Goal: Task Accomplishment & Management: Use online tool/utility

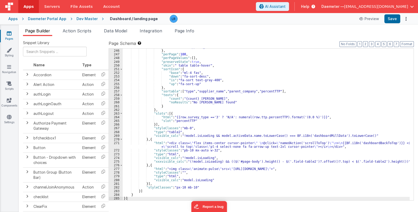
scroll to position [1338, 0]
click at [13, 19] on div "Apps" at bounding box center [12, 18] width 9 height 5
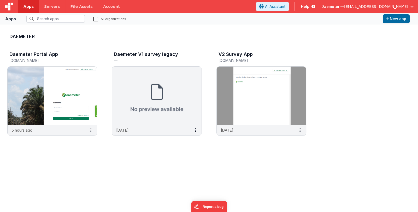
click at [344, 5] on span "Daemeter —" at bounding box center [332, 6] width 23 height 5
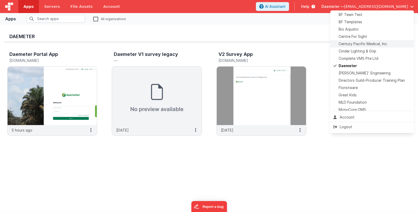
scroll to position [78, 0]
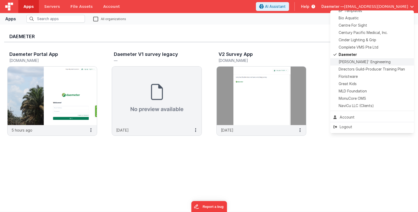
click at [363, 62] on span "[PERSON_NAME]' Engineering" at bounding box center [365, 61] width 52 height 5
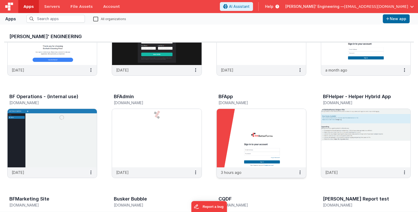
scroll to position [78, 0]
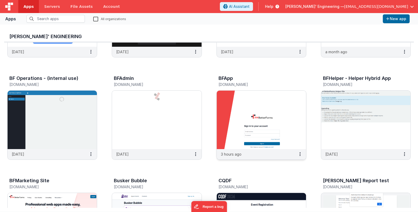
click at [247, 129] on img at bounding box center [261, 120] width 89 height 58
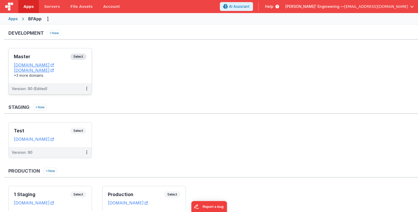
click at [60, 56] on h3 "Master" at bounding box center [42, 56] width 56 height 5
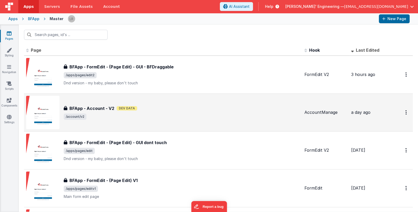
click at [227, 116] on span "/account/v2" at bounding box center [182, 117] width 236 height 6
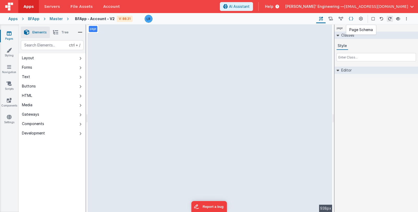
click at [353, 19] on icon at bounding box center [351, 18] width 4 height 5
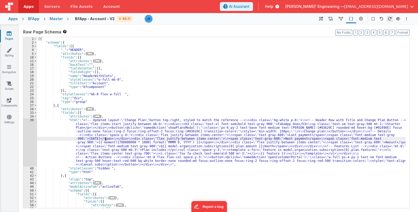
click at [106, 138] on div "[{ "schema" : { "fields" : [{ "_" : "HEADER" , "attributes" : { ... } , "fields…" at bounding box center [221, 126] width 368 height 179
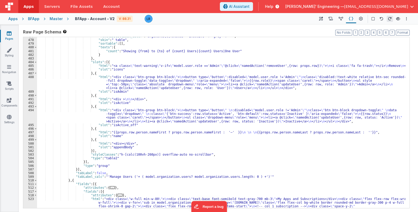
scroll to position [1398, 0]
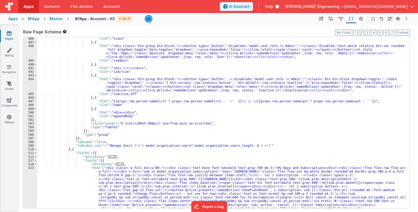
click at [74, 150] on div ""slot" : "icons" } , { "html" : "<div class= \" btn-group btn-block \" > \n <bu…" at bounding box center [221, 180] width 368 height 286
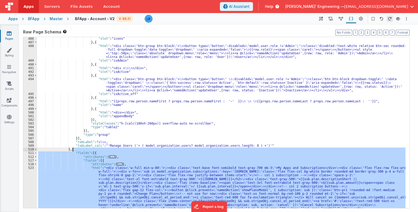
click at [74, 150] on div ""slot" : "icons" } , { "html" : "<div class= \" btn-group btn-block \" > \n <bu…" at bounding box center [221, 180] width 368 height 286
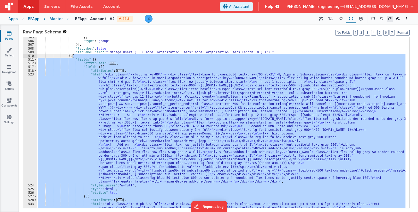
scroll to position [1476, 0]
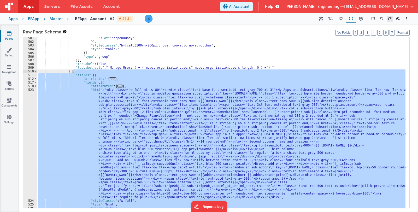
click at [116, 143] on div ""slot" : "appendBody" }] , "styleClasses" : "h-[calc(100vh-260px)] overflow-aut…" at bounding box center [221, 122] width 368 height 171
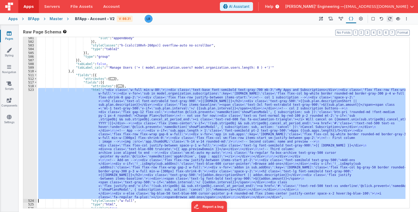
click at [28, 147] on div "523" at bounding box center [30, 143] width 14 height 111
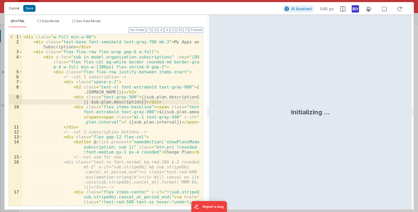
click at [12, 8] on button "Cancel" at bounding box center [14, 8] width 16 height 7
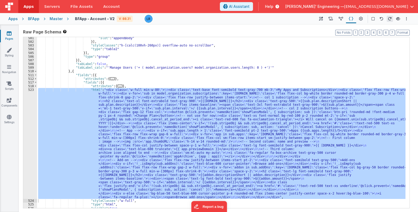
click at [74, 72] on div ""slot" : "appendBody" }] , "styleClasses" : "h-[calc(100vh-260px)] overflow-aut…" at bounding box center [221, 125] width 368 height 179
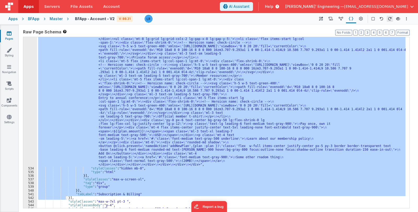
scroll to position [1733, 0]
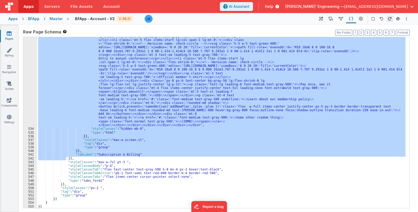
click at [109, 177] on div ""html" : "<div class= \" mb-6 pb-8 w-full \" > \n <div class= \" pt-10 sm:pt-12…" at bounding box center [221, 131] width 368 height 341
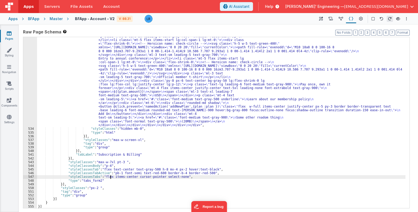
click at [110, 175] on div ""html" : "<div class= \" mb-6 pb-8 w-full \" > \n <div class= \" pt-10 sm:pt-12…" at bounding box center [221, 131] width 368 height 341
drag, startPoint x: 110, startPoint y: 177, endPoint x: 145, endPoint y: 177, distance: 35.0
click at [145, 177] on div ""html" : "<div class= \" mb-6 pb-8 w-full \" > \n <div class= \" pt-10 sm:pt-12…" at bounding box center [221, 131] width 368 height 341
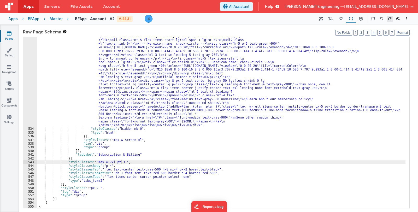
click at [120, 163] on div ""html" : "<div class= \" mb-6 pb-8 w-full \" > \n <div class= \" pt-10 sm:pt-12…" at bounding box center [221, 131] width 368 height 341
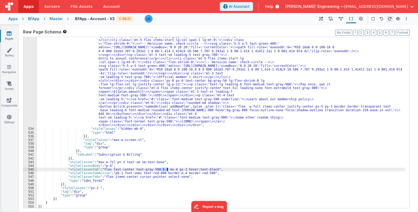
drag, startPoint x: 161, startPoint y: 168, endPoint x: 167, endPoint y: 169, distance: 6.4
click at [167, 169] on div ""html" : "<div class= \" mb-6 pb-8 w-full \" > \n <div class= \" pt-10 sm:pt-12…" at bounding box center [221, 131] width 368 height 341
click at [165, 169] on div ""html" : "<div class= \" mb-6 pb-8 w-full \" > \n <div class= \" pt-10 sm:pt-12…" at bounding box center [221, 131] width 368 height 341
click at [159, 169] on div ""html" : "<div class= \" mb-6 pb-8 w-full \" > \n <div class= \" pt-10 sm:pt-12…" at bounding box center [221, 131] width 368 height 341
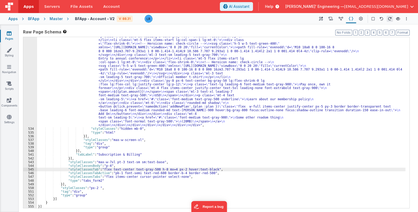
click at [166, 168] on div ""html" : "<div class= \" mb-6 pb-8 w-full \" > \n <div class= \" pt-10 sm:pt-12…" at bounding box center [221, 131] width 368 height 341
drag, startPoint x: 168, startPoint y: 169, endPoint x: 176, endPoint y: 170, distance: 7.6
click at [176, 170] on div ""html" : "<div class= \" mb-6 pb-8 w-full \" > \n <div class= \" pt-10 sm:pt-12…" at bounding box center [221, 131] width 368 height 341
click at [166, 167] on div ""html" : "<div class= \" mb-6 pb-8 w-full \" > \n <div class= \" pt-10 sm:pt-12…" at bounding box center [221, 131] width 368 height 341
click at [110, 177] on div ""html" : "<div class= \" mb-6 pb-8 w-full \" > \n <div class= \" pt-10 sm:pt-12…" at bounding box center [221, 131] width 368 height 341
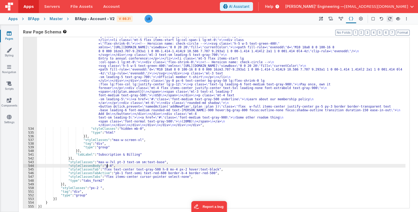
click at [107, 165] on div ""html" : "<div class= \" mb-6 pb-8 w-full \" > \n <div class= \" pt-10 sm:pt-12…" at bounding box center [221, 131] width 368 height 341
drag, startPoint x: 159, startPoint y: 170, endPoint x: 168, endPoint y: 169, distance: 8.1
click at [168, 169] on div ""html" : "<div class= \" mb-6 pb-8 w-full \" > \n <div class= \" pt-10 sm:pt-12…" at bounding box center [221, 131] width 368 height 341
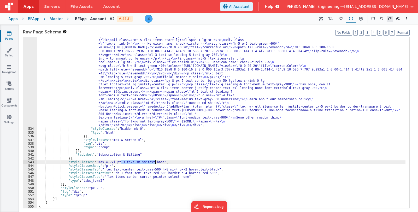
drag, startPoint x: 121, startPoint y: 162, endPoint x: 155, endPoint y: 162, distance: 34.5
click at [155, 162] on div ""html" : "<div class= \" mb-6 pb-8 w-full \" > \n <div class= \" pt-10 sm:pt-12…" at bounding box center [221, 131] width 368 height 341
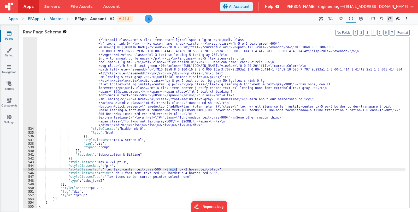
drag, startPoint x: 169, startPoint y: 170, endPoint x: 176, endPoint y: 170, distance: 7.6
click at [176, 170] on div ""html" : "<div class= \" mb-6 pb-8 w-full \" > \n <div class= \" pt-10 sm:pt-12…" at bounding box center [221, 131] width 368 height 341
click at [184, 126] on div ""html" : "<div class= \" mb-6 pb-8 w-full \" > \n <div class= \" pt-10 sm:pt-12…" at bounding box center [221, 131] width 368 height 341
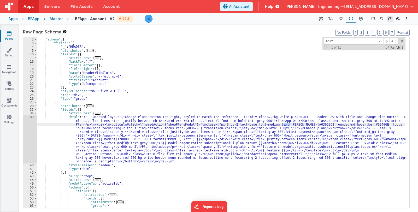
scroll to position [99, 0]
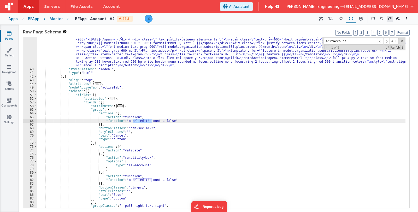
type input "editaccount"
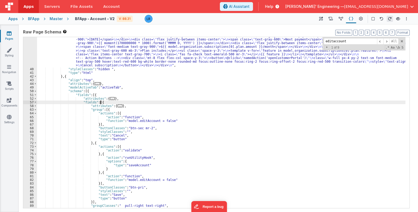
click at [101, 103] on div ""html" : "<!-- Updated layout: \" Change Plan \" button top-right, styled to ma…" at bounding box center [221, 130] width 368 height 223
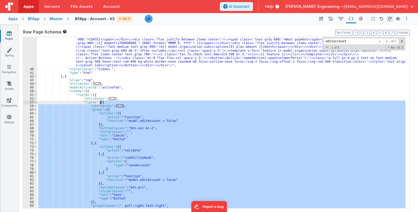
click at [101, 103] on div ""html" : "<!-- Updated layout: \" Change Plan \" button top-right, styled to ma…" at bounding box center [221, 130] width 368 height 223
click at [101, 103] on div ""html" : "<!-- Updated layout: \" Change Plan \" button top-right, styled to ma…" at bounding box center [221, 122] width 368 height 171
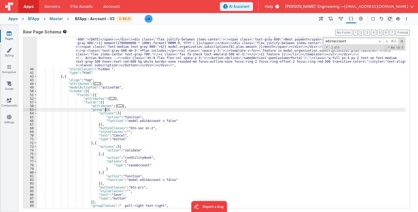
click at [105, 109] on div ""html" : "<!-- Updated layout: \" Change Plan \" button top-right, styled to ma…" at bounding box center [221, 130] width 368 height 223
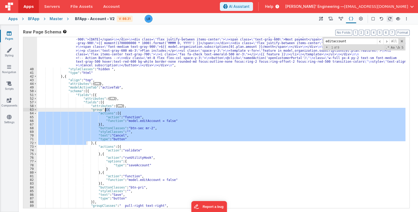
click at [105, 109] on div ""html" : "<!-- Updated layout: \" Change Plan \" button top-right, styled to ma…" at bounding box center [221, 130] width 368 height 223
click at [94, 143] on div ""html" : "<!-- Updated layout: \" Change Plan \" button top-right, styled to ma…" at bounding box center [221, 130] width 368 height 223
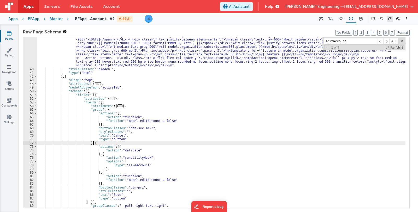
click at [94, 143] on div ""html" : "<!-- Updated layout: \" Change Plan \" button top-right, styled to ma…" at bounding box center [221, 130] width 368 height 223
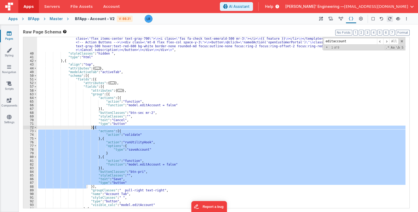
scroll to position [130, 0]
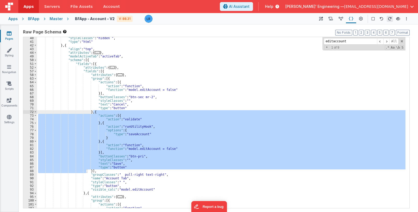
click at [119, 174] on div ""styleClasses" : "hidden " , "type" : "html" } , { "align" : "top" , "attribute…" at bounding box center [221, 125] width 368 height 179
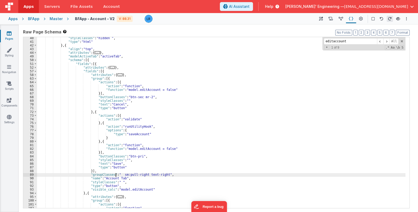
click at [116, 174] on div ""styleClasses" : "hidden " , "type" : "html" } , { "align" : "top" , "attribute…" at bounding box center [221, 125] width 368 height 179
drag, startPoint x: 126, startPoint y: 175, endPoint x: 116, endPoint y: 174, distance: 9.7
click at [116, 174] on div ""styleClasses" : "hidden " , "type" : "html" } , { "align" : "top" , "attribute…" at bounding box center [221, 125] width 368 height 179
click at [169, 174] on div ""styleClasses" : "hidden " , "type" : "html" } , { "align" : "top" , "attribute…" at bounding box center [221, 125] width 368 height 179
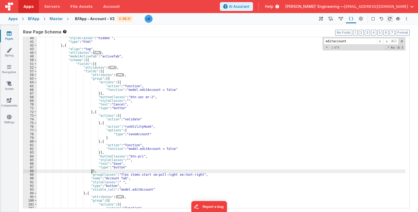
click at [176, 172] on div ""styleClasses" : "hidden " , "type" : "html" } , { "align" : "top" , "attribute…" at bounding box center [221, 125] width 368 height 179
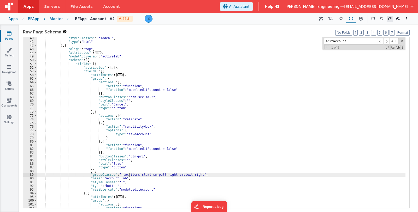
click at [129, 174] on div ""styleClasses" : "hidden " , "type" : "html" } , { "align" : "top" , "attribute…" at bounding box center [221, 125] width 368 height 179
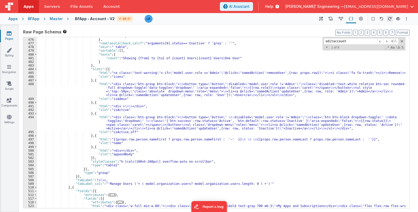
scroll to position [1282, 0]
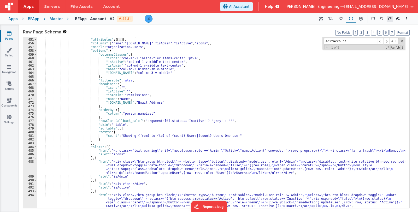
click at [184, 162] on div ""actions_onRowClick" : [ ] , "attributes" : { ... } , "columns" : [ "name" , "[…" at bounding box center [221, 123] width 368 height 179
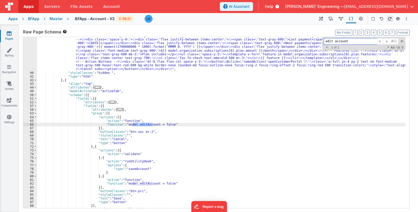
scroll to position [236, 0]
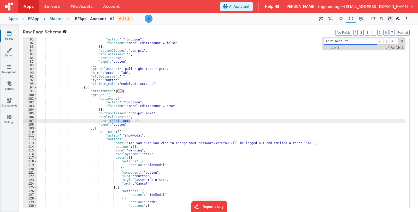
type input "edit account"
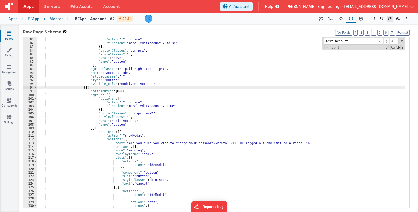
click at [87, 87] on div "} , { "action" : "function" , "function" : "model.editAccount = false" }] , "bu…" at bounding box center [221, 123] width 368 height 179
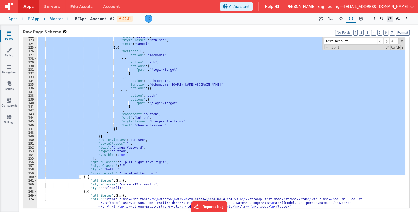
scroll to position [391, 0]
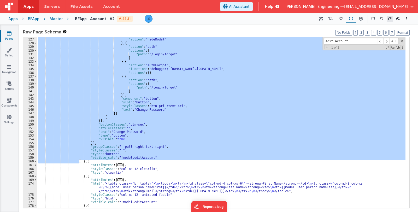
click at [116, 149] on div ""actions" : [{ "action" : "hideModal" } , { "action" : "path" , "options" : { "…" at bounding box center [221, 122] width 368 height 171
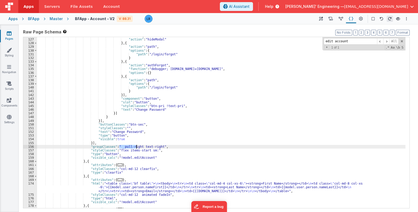
drag, startPoint x: 118, startPoint y: 146, endPoint x: 135, endPoint y: 146, distance: 17.2
click at [135, 146] on div ""actions" : [{ "action" : "hideModal" } , { "action" : "path" , "options" : { "…" at bounding box center [221, 123] width 368 height 179
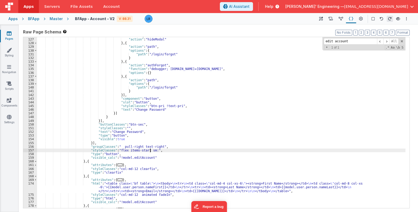
click at [150, 150] on div ""actions" : [{ "action" : "hideModal" } , { "action" : "path" , "options" : { "…" at bounding box center [221, 123] width 368 height 179
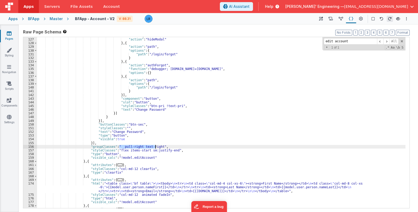
drag, startPoint x: 120, startPoint y: 147, endPoint x: 155, endPoint y: 146, distance: 35.0
click at [155, 146] on div ""actions" : [{ "action" : "hideModal" } , { "action" : "path" , "options" : { "…" at bounding box center [221, 123] width 368 height 179
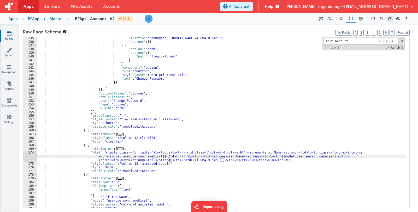
click at [103, 157] on div ""function" : "debugger; [DOMAIN_NAME]=[DOMAIN_NAME]" , "options" : { } } , { "a…" at bounding box center [221, 125] width 368 height 179
click at [32, 156] on div "174" at bounding box center [30, 156] width 14 height 11
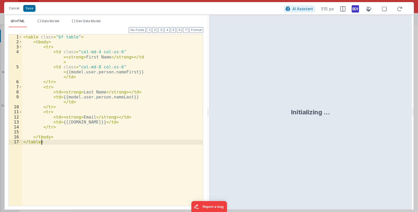
click at [32, 156] on div "< table class = "bf table" > < tbody > < tr > < td class = "col-md-4 col-xs-6" …" at bounding box center [112, 124] width 181 height 181
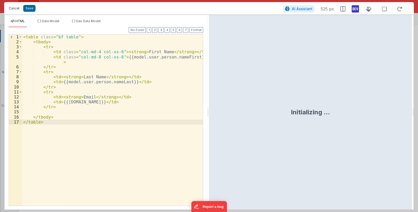
click at [14, 9] on button "Cancel" at bounding box center [14, 8] width 16 height 7
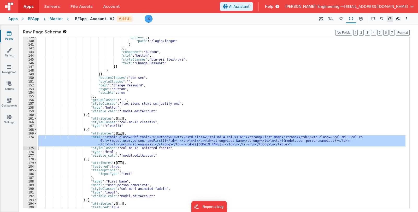
scroll to position [438, 0]
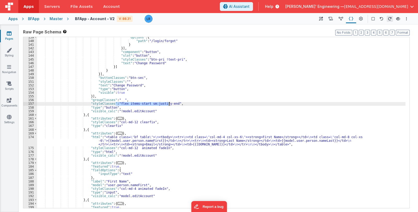
drag, startPoint x: 116, startPoint y: 103, endPoint x: 169, endPoint y: 104, distance: 53.8
click at [169, 104] on div ""options" : { "path" : "/login/forgot" } }] , "component" : "button" , "slot" :…" at bounding box center [221, 124] width 368 height 179
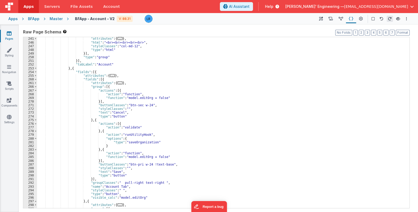
scroll to position [733, 0]
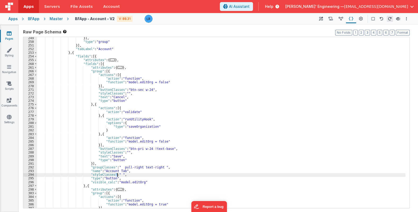
click at [117, 174] on div "}] , "type" : "group" }] , "tabLabel" : "Account" } , { "fields" : [{ "attribut…" at bounding box center [221, 125] width 368 height 179
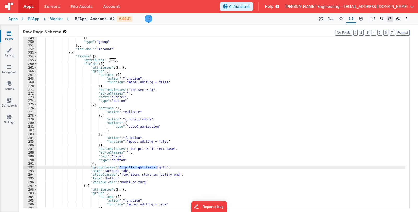
drag, startPoint x: 119, startPoint y: 167, endPoint x: 157, endPoint y: 167, distance: 37.9
click at [157, 167] on div "}] , "type" : "group" }] , "tabLabel" : "Account" } , { "fields" : [{ "attribut…" at bounding box center [221, 125] width 368 height 179
click at [201, 156] on div "}] , "type" : "group" }] , "tabLabel" : "Account" } , { "fields" : [{ "attribut…" at bounding box center [221, 125] width 368 height 179
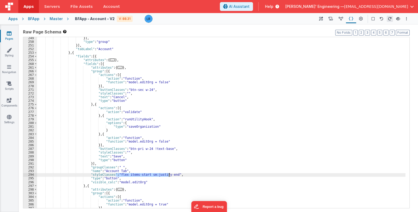
drag, startPoint x: 115, startPoint y: 174, endPoint x: 169, endPoint y: 174, distance: 54.0
click at [169, 174] on div "}] , "type" : "group" }] , "tabLabel" : "Account" } , { "fields" : [{ "attribut…" at bounding box center [221, 125] width 368 height 179
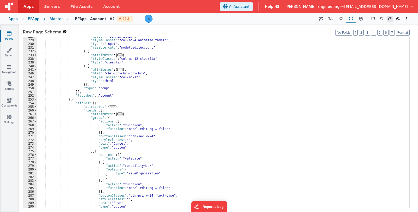
scroll to position [655, 0]
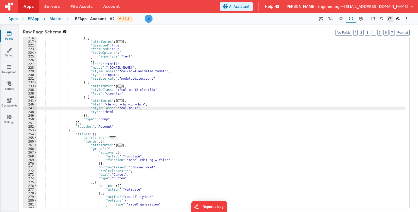
click at [115, 108] on div "} , { "attributes" : { ... } , "disabled" : true , "featured" : true , "fieldOp…" at bounding box center [221, 125] width 368 height 179
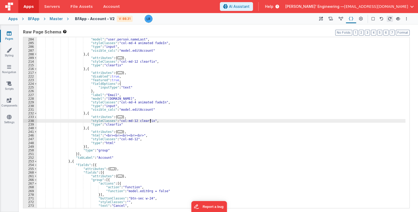
click at [163, 122] on div ""label" : "Last Name" , "model" : "user.person.nameLast" , "styleClasses" : "co…" at bounding box center [221, 123] width 368 height 179
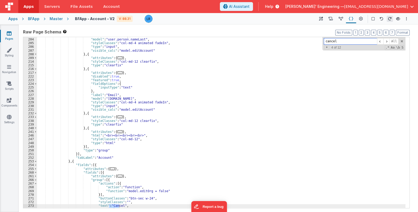
scroll to position [1475, 0]
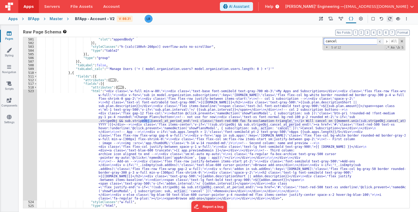
type input "cancel"
click at [381, 41] on span at bounding box center [380, 41] width 6 height 7
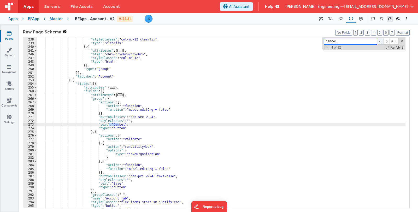
click at [381, 41] on span at bounding box center [380, 41] width 6 height 7
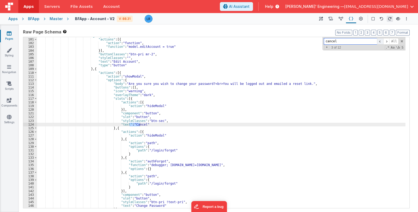
click at [381, 41] on span at bounding box center [380, 41] width 6 height 7
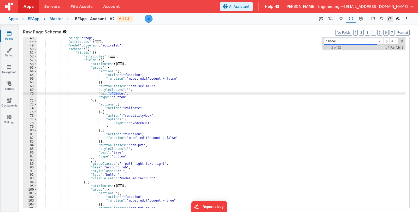
scroll to position [141, 0]
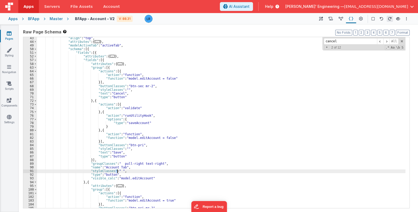
click at [117, 170] on div ""align" : "top" , "attributes" : { ... } , "modelActiveTab" : "activeTab" , "sc…" at bounding box center [221, 125] width 368 height 179
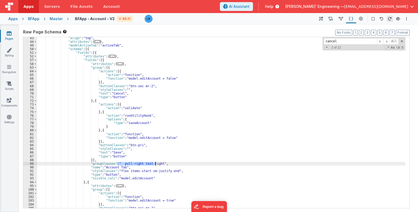
drag, startPoint x: 117, startPoint y: 163, endPoint x: 155, endPoint y: 163, distance: 37.6
click at [155, 163] on div ""align" : "top" , "attributes" : { ... } , "modelActiveTab" : "activeTab" , "sc…" at bounding box center [221, 125] width 368 height 179
click at [181, 170] on div ""align" : "top" , "attributes" : { ... } , "modelActiveTab" : "activeTab" , "sc…" at bounding box center [221, 125] width 368 height 179
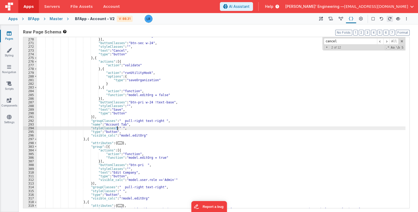
scroll to position [413, 0]
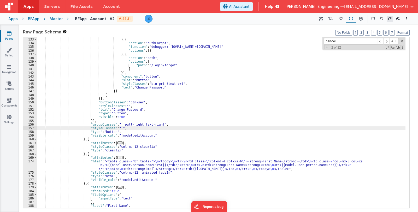
click at [116, 124] on div "} } , { "action" : "authForgot" , "function" : "debugger; [DOMAIN_NAME]=[DOMAIN…" at bounding box center [221, 123] width 368 height 179
click at [116, 128] on div "} } , { "action" : "authForgot" , "function" : "debugger; [DOMAIN_NAME]=[DOMAIN…" at bounding box center [221, 123] width 368 height 179
drag, startPoint x: 116, startPoint y: 127, endPoint x: 129, endPoint y: 127, distance: 13.8
click at [129, 127] on div "} } , { "action" : "authForgot" , "function" : "debugger; [DOMAIN_NAME]=[DOMAIN…" at bounding box center [221, 123] width 368 height 179
click at [117, 124] on div "} } , { "action" : "authForgot" , "function" : "debugger; [DOMAIN_NAME]=[DOMAIN…" at bounding box center [221, 123] width 368 height 179
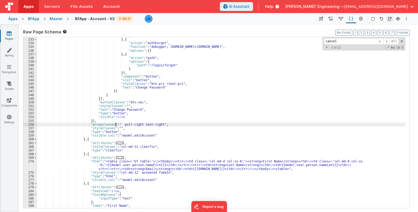
click at [116, 124] on div "} } , { "action" : "authForgot" , "function" : "debugger; [DOMAIN_NAME]=[DOMAIN…" at bounding box center [221, 123] width 368 height 179
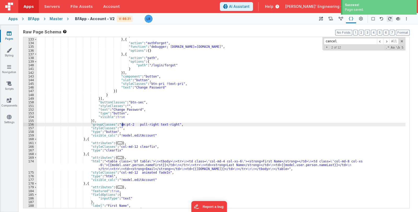
click at [122, 125] on div "} } , { "action" : "authForgot" , "function" : "debugger; [DOMAIN_NAME]=[DOMAIN…" at bounding box center [221, 123] width 368 height 179
drag, startPoint x: 116, startPoint y: 124, endPoint x: 121, endPoint y: 124, distance: 4.7
click at [121, 124] on div "} } , { "action" : "authForgot" , "function" : "debugger; [DOMAIN_NAME]=[DOMAIN…" at bounding box center [221, 123] width 368 height 179
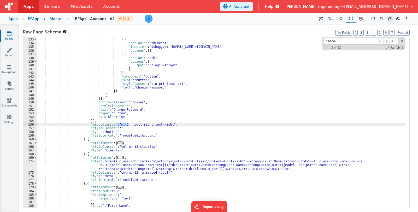
drag, startPoint x: 115, startPoint y: 125, endPoint x: 127, endPoint y: 125, distance: 12.0
click at [127, 125] on div "} } , { "action" : "authForgot" , "function" : "debugger; [DOMAIN_NAME]=[DOMAIN…" at bounding box center [221, 123] width 368 height 179
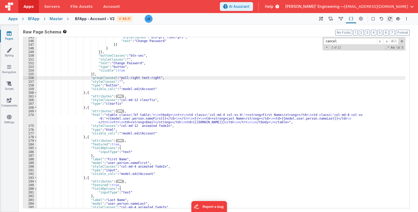
scroll to position [476, 0]
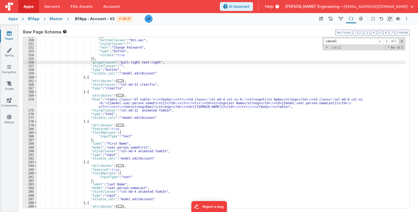
click at [208, 170] on div "}] , "buttonClasses" : "btn-sec" , "styleClasses" : "" , "text" : "Change Passw…" at bounding box center [221, 124] width 368 height 179
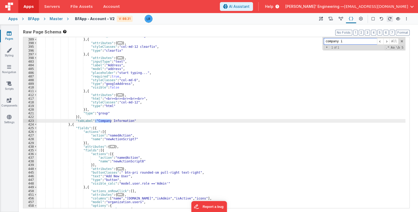
scroll to position [1127, 0]
type input "company in"
click at [88, 120] on div ""visible_calc" : "model.editOrg" } , { "attributes" : { ... } , "styleClasses" …" at bounding box center [221, 123] width 368 height 179
drag, startPoint x: 88, startPoint y: 121, endPoint x: 96, endPoint y: 121, distance: 7.8
click at [96, 121] on div ""visible_calc" : "model.editOrg" } , { "attributes" : { ... } , "styleClasses" …" at bounding box center [221, 123] width 368 height 179
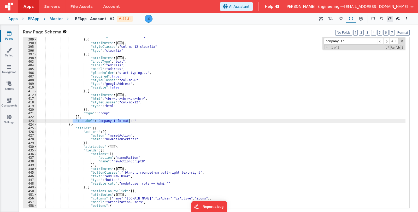
drag, startPoint x: 72, startPoint y: 120, endPoint x: 131, endPoint y: 120, distance: 58.7
click at [131, 120] on div ""visible_calc" : "model.editOrg" } , { "attributes" : { ... } , "styleClasses" …" at bounding box center [221, 123] width 368 height 179
drag, startPoint x: 135, startPoint y: 128, endPoint x: 128, endPoint y: 126, distance: 7.0
click at [135, 128] on div ""visible_calc" : "model.editOrg" } , { "attributes" : { ... } , "styleClasses" …" at bounding box center [221, 123] width 368 height 179
drag, startPoint x: 96, startPoint y: 120, endPoint x: 128, endPoint y: 121, distance: 32.4
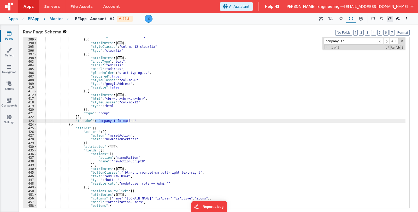
click at [128, 121] on div ""visible_calc" : "model.editOrg" } , { "attributes" : { ... } , "styleClasses" …" at bounding box center [221, 123] width 368 height 179
click at [88, 120] on div ""visible_calc" : "model.editOrg" } , { "attributes" : { ... } , "styleClasses" …" at bounding box center [221, 123] width 368 height 179
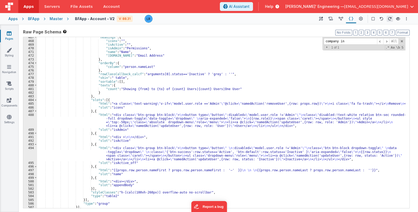
scroll to position [1376, 0]
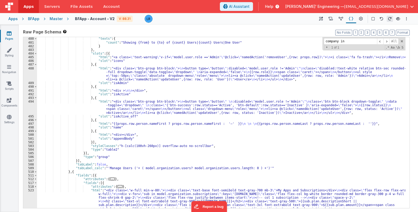
click at [103, 167] on div ""texts" : { "count" : "Showing {from} to {to} of {count} Users|{count} Users|On…" at bounding box center [221, 180] width 368 height 286
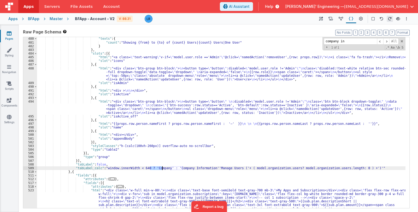
drag, startPoint x: 150, startPoint y: 168, endPoint x: 162, endPoint y: 169, distance: 12.3
click at [162, 169] on div ""texts" : { "count" : "Showing {from} to {to} of {count} Users|{count} Users|On…" at bounding box center [221, 180] width 368 height 286
drag, startPoint x: 166, startPoint y: 168, endPoint x: 201, endPoint y: 169, distance: 35.5
click at [201, 169] on div ""texts" : { "count" : "Showing {from} to {to} of {count} Users|{count} Users|On…" at bounding box center [221, 180] width 368 height 286
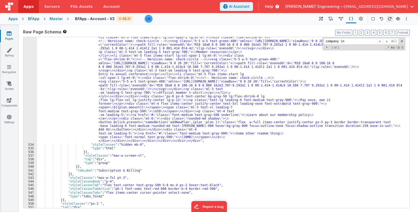
scroll to position [1717, 0]
click at [94, 170] on div ""html" : "<div class= \" mb-6 pb-8 w-full \" > \n <div class= \" pt-10 sm:pt-12…" at bounding box center [221, 146] width 368 height 341
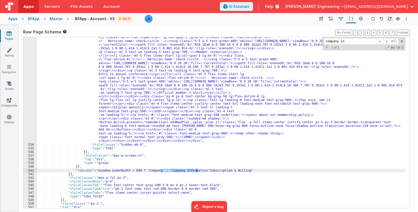
drag, startPoint x: 160, startPoint y: 170, endPoint x: 196, endPoint y: 170, distance: 35.5
click at [196, 170] on div ""html" : "<div class= \" mb-6 pb-8 w-full \" > \n <div class= \" pt-10 sm:pt-12…" at bounding box center [221, 146] width 368 height 341
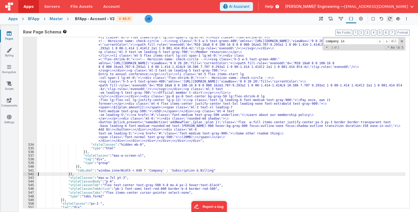
click at [200, 169] on div ""html" : "<div class= \" mb-6 pb-8 w-full \" > \n <div class= \" pt-10 sm:pt-12…" at bounding box center [221, 146] width 368 height 341
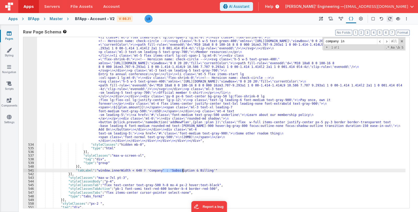
drag, startPoint x: 163, startPoint y: 170, endPoint x: 183, endPoint y: 170, distance: 20.1
click at [183, 170] on div ""html" : "<div class= \" mb-6 pb-8 w-full \" > \n <div class= \" pt-10 sm:pt-12…" at bounding box center [221, 146] width 368 height 341
drag, startPoint x: 140, startPoint y: 170, endPoint x: 153, endPoint y: 170, distance: 13.1
click at [153, 170] on div ""html" : "<div class= \" mb-6 pb-8 w-full \" > \n <div class= \" pt-10 sm:pt-12…" at bounding box center [221, 146] width 368 height 341
click at [144, 169] on div ""html" : "<div class= \" mb-6 pb-8 w-full \" > \n <div class= \" pt-10 sm:pt-12…" at bounding box center [221, 122] width 368 height 171
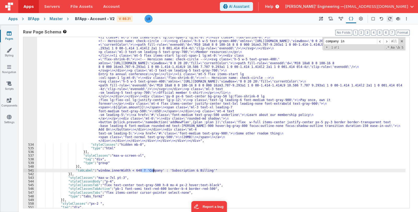
drag, startPoint x: 142, startPoint y: 171, endPoint x: 154, endPoint y: 171, distance: 12.3
click at [154, 171] on div ""html" : "<div class= \" mb-6 pb-8 w-full \" > \n <div class= \" pt-10 sm:pt-12…" at bounding box center [221, 146] width 368 height 341
click at [88, 171] on div ""html" : "<div class= \" mb-6 pb-8 w-full \" > \n <div class= \" pt-10 sm:pt-12…" at bounding box center [221, 146] width 368 height 341
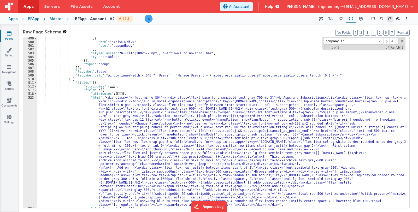
scroll to position [1437, 0]
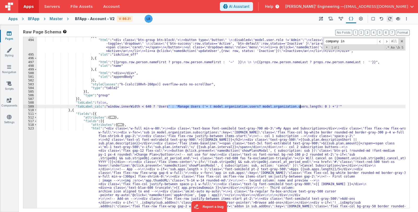
drag, startPoint x: 167, startPoint y: 105, endPoint x: 299, endPoint y: 105, distance: 132.6
click at [299, 105] on div "} , { "html" : "<div class= \" btn-group btn-block \" > \n <button type= \" but…" at bounding box center [221, 177] width 368 height 286
click at [310, 106] on div "} , { "html" : "<div class= \" btn-group btn-block \" > \n <button type= \" but…" at bounding box center [221, 177] width 368 height 286
click at [307, 106] on div "} , { "html" : "<div class= \" btn-group btn-block \" > \n <button type= \" but…" at bounding box center [221, 177] width 368 height 286
click at [310, 106] on div "} , { "html" : "<div class= \" btn-group btn-block \" > \n <button type= \" but…" at bounding box center [221, 122] width 368 height 171
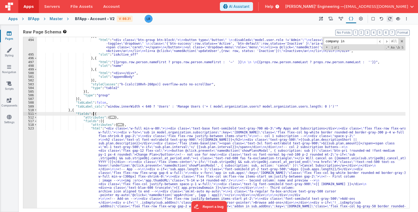
click at [300, 114] on div "} , { "html" : "<div class= \" btn-group btn-block \" > \n <button type= \" but…" at bounding box center [221, 177] width 368 height 286
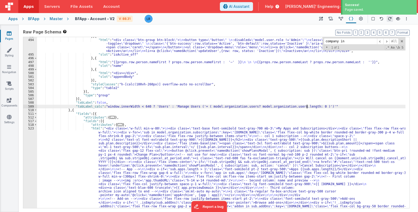
click at [306, 106] on div "} , { "html" : "<div class= \" btn-group btn-block \" > \n <button type= \" but…" at bounding box center [221, 177] width 368 height 286
click at [308, 106] on div "} , { "html" : "<div class= \" btn-group btn-block \" > \n <button type= \" but…" at bounding box center [221, 177] width 368 height 286
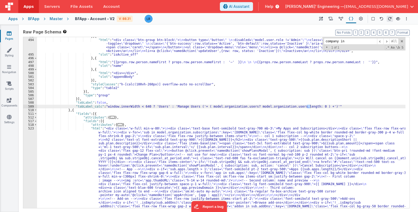
click at [311, 110] on div "} , { "html" : "<div class= \" btn-group btn-block \" > \n <button type= \" but…" at bounding box center [221, 177] width 368 height 286
drag, startPoint x: 189, startPoint y: 106, endPoint x: 313, endPoint y: 106, distance: 124.0
click at [313, 106] on div "} , { "html" : "<div class= \" btn-group btn-block \" > \n <button type= \" but…" at bounding box center [221, 177] width 368 height 286
click at [158, 106] on div "} , { "html" : "<div class= \" btn-group btn-block \" > \n <button type= \" but…" at bounding box center [221, 177] width 368 height 286
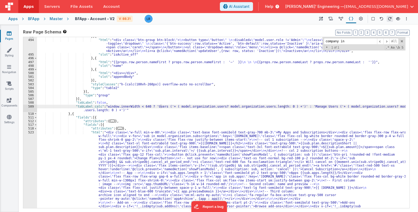
click at [159, 106] on div "} , { "html" : "<div class= \" btn-group btn-block \" > \n <button type= \" but…" at bounding box center [221, 177] width 368 height 286
drag, startPoint x: 159, startPoint y: 106, endPoint x: 285, endPoint y: 106, distance: 125.8
click at [285, 106] on div "} , { "html" : "<div class= \" btn-group btn-block \" > \n <button type= \" but…" at bounding box center [221, 177] width 368 height 286
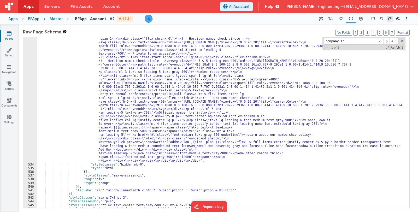
scroll to position [1733, 0]
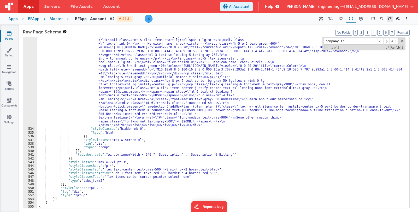
click at [169, 169] on div ""html" : "<div class= \" mb-6 pb-8 w-full \" > \n <div class= \" pt-10 sm:pt-12…" at bounding box center [221, 131] width 368 height 341
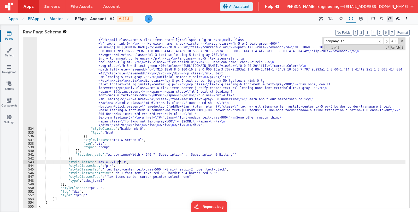
click at [118, 161] on div ""html" : "<div class= \" mb-6 pb-8 w-full \" > \n <div class= \" pt-10 sm:pt-12…" at bounding box center [221, 131] width 368 height 341
click at [160, 169] on div ""html" : "<div class= \" mb-6 pb-8 w-full \" > \n <div class= \" pt-10 sm:pt-12…" at bounding box center [221, 131] width 368 height 341
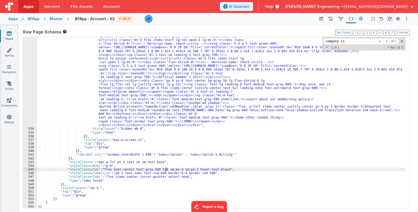
click at [178, 177] on div ""html" : "<div class= \" mb-6 pb-8 w-full \" > \n <div class= \" pt-10 sm:pt-12…" at bounding box center [221, 131] width 368 height 341
drag, startPoint x: 160, startPoint y: 169, endPoint x: 172, endPoint y: 169, distance: 12.0
click at [172, 169] on div ""html" : "<div class= \" mb-6 pb-8 w-full \" > \n <div class= \" pt-10 sm:pt-12…" at bounding box center [221, 131] width 368 height 341
click at [173, 169] on div ""html" : "<div class= \" mb-6 pb-8 w-full \" > \n <div class= \" pt-10 sm:pt-12…" at bounding box center [221, 131] width 368 height 341
click at [166, 169] on div ""html" : "<div class= \" mb-6 pb-8 w-full \" > \n <div class= \" pt-10 sm:pt-12…" at bounding box center [221, 131] width 368 height 341
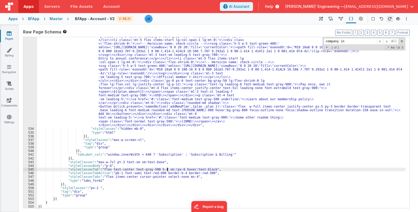
click at [159, 169] on div ""html" : "<div class= \" mb-6 pb-8 w-full \" > \n <div class= \" pt-10 sm:pt-12…" at bounding box center [221, 131] width 368 height 341
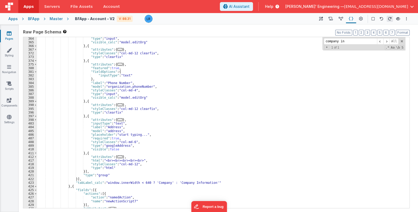
scroll to position [1034, 0]
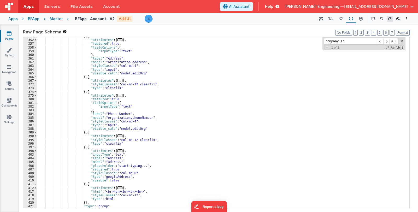
click at [171, 148] on div "} , { "attributes" : { ... } , "featured" : true , "fieldOptions" : { "inputTyp…" at bounding box center [221, 123] width 368 height 179
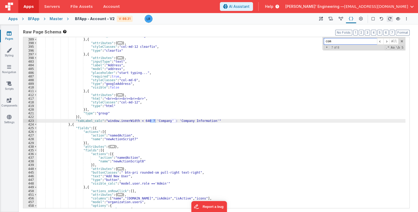
scroll to position [1127, 0]
drag, startPoint x: 103, startPoint y: 121, endPoint x: 136, endPoint y: 121, distance: 33.1
click at [136, 121] on div ""visible_calc" : "model.editOrg" } , { "attributes" : { ... } , "styleClasses" …" at bounding box center [221, 123] width 368 height 179
click at [111, 119] on div ""visible_calc" : "model.editOrg" } , { "attributes" : { ... } , "styleClasses" …" at bounding box center [221, 122] width 368 height 171
drag, startPoint x: 103, startPoint y: 121, endPoint x: 205, endPoint y: 120, distance: 101.5
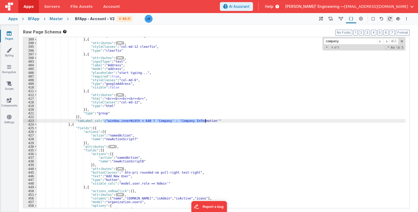
click at [205, 120] on div ""visible_calc" : "model.editOrg" } , { "attributes" : { ... } , "styleClasses" …" at bounding box center [221, 123] width 368 height 179
drag, startPoint x: 102, startPoint y: 120, endPoint x: 209, endPoint y: 120, distance: 107.0
click at [209, 120] on div ""visible_calc" : "model.editOrg" } , { "attributes" : { ... } , "styleClasses" …" at bounding box center [221, 123] width 368 height 179
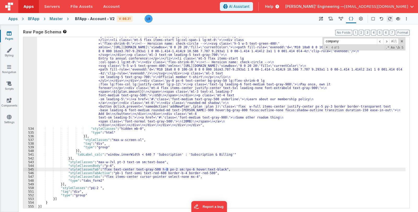
click at [189, 131] on div ""html" : "<div class= \" mb-6 pb-8 w-full \" > \n <div class= \" pt-10 sm:pt-12…" at bounding box center [221, 131] width 368 height 341
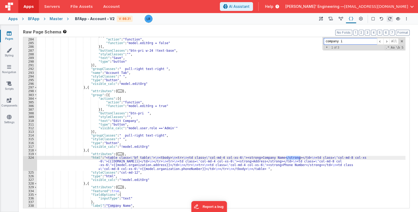
scroll to position [1127, 0]
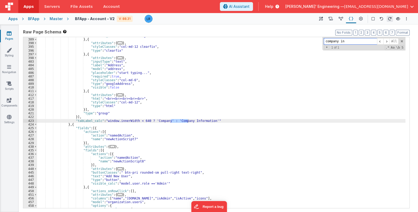
type input "company in"
click at [74, 121] on div ""visible_calc" : "model.editOrg" } , { "attributes" : { ... } , "styleClasses" …" at bounding box center [221, 123] width 368 height 179
click at [212, 120] on div ""visible_calc" : "model.editOrg" } , { "attributes" : { ... } , "styleClasses" …" at bounding box center [221, 123] width 368 height 179
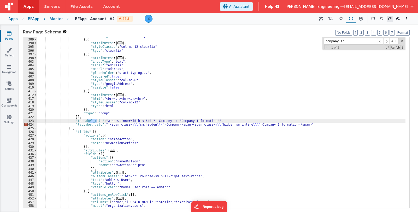
drag, startPoint x: 88, startPoint y: 121, endPoint x: 97, endPoint y: 121, distance: 8.6
click at [97, 121] on div ""visible_calc" : "model.editOrg" } , { "attributes" : { ... } , "styleClasses" …" at bounding box center [221, 123] width 368 height 179
drag, startPoint x: 95, startPoint y: 121, endPoint x: 141, endPoint y: 121, distance: 45.9
click at [141, 121] on div ""visible_calc" : "model.editOrg" } , { "attributes" : { ... } , "styleClasses" …" at bounding box center [221, 123] width 368 height 179
drag, startPoint x: 115, startPoint y: 120, endPoint x: 95, endPoint y: 120, distance: 19.6
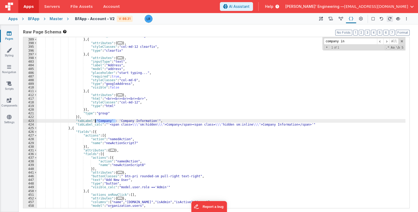
click at [95, 120] on div ""visible_calc" : "model.editOrg" } , { "attributes" : { ... } , "styleClasses" …" at bounding box center [221, 123] width 368 height 179
click at [129, 120] on div ""visible_calc" : "model.editOrg" } , { "attributes" : { ... } , "styleClasses" …" at bounding box center [221, 123] width 368 height 179
click at [74, 121] on div ""visible_calc" : "model.editOrg" } , { "attributes" : { ... } , "styleClasses" …" at bounding box center [221, 123] width 368 height 179
drag, startPoint x: 88, startPoint y: 124, endPoint x: 97, endPoint y: 124, distance: 8.4
click at [97, 124] on div ""visible_calc" : "model.editOrg" } , { "attributes" : { ... } , "styleClasses" …" at bounding box center [221, 123] width 368 height 179
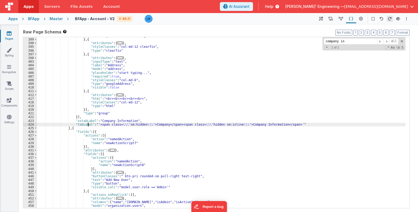
click at [105, 125] on div ""visible_calc" : "model.editOrg" } , { "attributes" : { ... } , "styleClasses" …" at bounding box center [221, 123] width 368 height 179
click at [97, 125] on div ""visible_calc" : "model.editOrg" } , { "attributes" : { ... } , "styleClasses" …" at bounding box center [221, 123] width 368 height 179
click at [281, 124] on div ""visible_calc" : "model.editOrg" } , { "attributes" : { ... } , "styleClasses" …" at bounding box center [221, 123] width 368 height 179
click at [138, 123] on div ""visible_calc" : "model.editOrg" } , { "attributes" : { ... } , "styleClasses" …" at bounding box center [221, 123] width 368 height 179
click at [150, 124] on div ""visible_calc" : "model.editOrg" } , { "attributes" : { ... } , "styleClasses" …" at bounding box center [221, 123] width 368 height 179
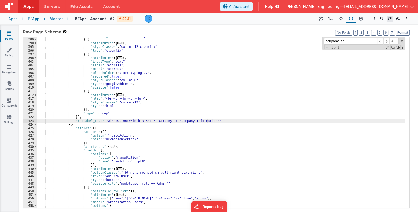
click at [105, 122] on div ""visible_calc" : "model.editOrg" } , { "attributes" : { ... } , "styleClasses" …" at bounding box center [221, 123] width 368 height 179
click at [397, 19] on icon at bounding box center [398, 19] width 4 height 4
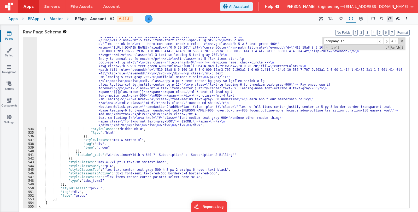
scroll to position [1733, 0]
drag, startPoint x: 117, startPoint y: 173, endPoint x: 111, endPoint y: 173, distance: 6.5
click at [111, 173] on div ""html" : "<div class= \" mb-6 pb-8 w-full \" > \n <div class= \" pt-10 sm:pt-12…" at bounding box center [221, 131] width 368 height 341
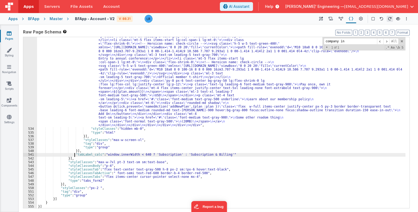
click at [74, 155] on div ""html" : "<div class= \" mb-6 pb-8 w-full \" > \n <div class= \" pt-10 sm:pt-12…" at bounding box center [221, 131] width 368 height 341
click at [84, 151] on div ""html" : "<div class= \" mb-6 pb-8 w-full \" > \n <div class= \" pt-10 sm:pt-12…" at bounding box center [221, 131] width 368 height 341
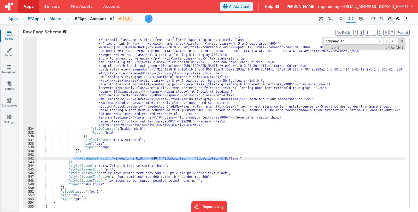
drag, startPoint x: 72, startPoint y: 158, endPoint x: 237, endPoint y: 159, distance: 165.0
click at [237, 159] on div ""html" : "<div class= \" mb-6 pb-8 w-full \" > \n <div class= \" pt-10 sm:pt-12…" at bounding box center [221, 131] width 368 height 341
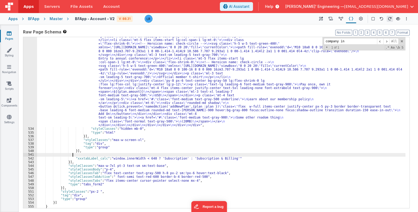
click at [83, 154] on div ""html" : "<div class= \" mb-6 pb-8 w-full \" > \n <div class= \" pt-10 sm:pt-12…" at bounding box center [221, 131] width 368 height 341
click at [80, 155] on div ""html" : "<div class= \" mb-6 pb-8 w-full \" > \n <div class= \" pt-10 sm:pt-12…" at bounding box center [221, 131] width 368 height 341
drag, startPoint x: 88, startPoint y: 154, endPoint x: 96, endPoint y: 155, distance: 7.8
click at [96, 155] on div ""html" : "<div class= \" mb-6 pb-8 w-full \" > \n <div class= \" pt-10 sm:pt-12…" at bounding box center [221, 131] width 368 height 341
click at [217, 152] on div ""html" : "<div class= \" mb-6 pb-8 w-full \" > \n <div class= \" pt-10 sm:pt-12…" at bounding box center [221, 131] width 368 height 341
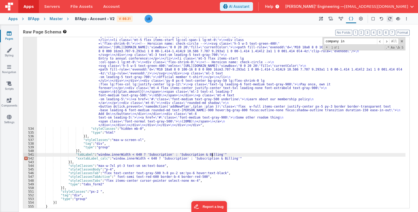
click at [215, 154] on div ""html" : "<div class= \" mb-6 pb-8 w-full \" > \n <div class= \" pt-10 sm:pt-12…" at bounding box center [221, 131] width 368 height 341
drag, startPoint x: 170, startPoint y: 154, endPoint x: 94, endPoint y: 156, distance: 75.7
click at [94, 156] on div ""html" : "<div class= \" mb-6 pb-8 w-full \" > \n <div class= \" pt-10 sm:pt-12…" at bounding box center [221, 131] width 368 height 341
click at [134, 154] on div ""html" : "<div class= \" mb-6 pb-8 w-full \" > \n <div class= \" pt-10 sm:pt-12…" at bounding box center [221, 131] width 368 height 341
click at [137, 154] on div ""html" : "<div class= \" mb-6 pb-8 w-full \" > \n <div class= \" pt-10 sm:pt-12…" at bounding box center [221, 131] width 368 height 341
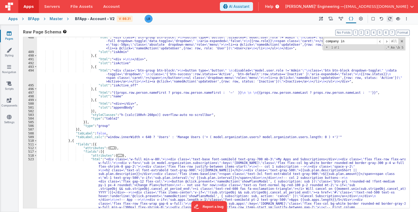
scroll to position [1391, 0]
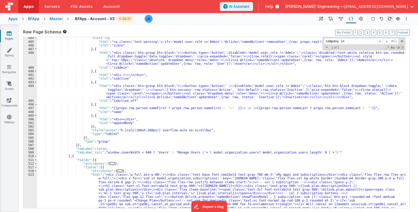
click at [73, 152] on div ""slots" : [{ "html" : "<a class= \" text-warning \" v-if= \" model.user.role ==…" at bounding box center [221, 179] width 368 height 286
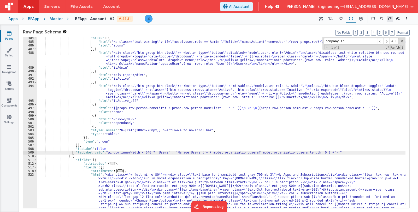
click at [74, 152] on div ""slots" : [{ "html" : "<a class= \" text-warning \" v-if= \" model.user.role ==…" at bounding box center [221, 179] width 368 height 286
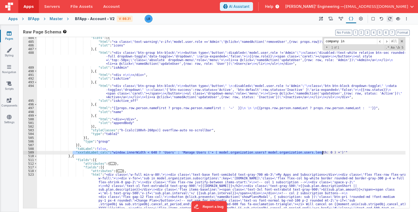
drag, startPoint x: 73, startPoint y: 152, endPoint x: 325, endPoint y: 152, distance: 252.1
click at [325, 152] on div ""slots" : [{ "html" : "<a class= \" text-warning \" v-if= \" model.user.role ==…" at bounding box center [221, 179] width 368 height 286
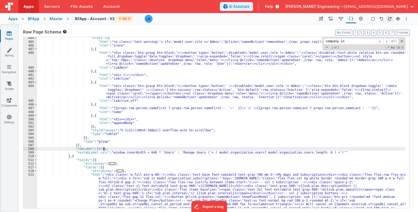
click at [125, 147] on div ""slots" : [{ "html" : "<a class= \" text-warning \" v-if= \" model.user.role ==…" at bounding box center [221, 179] width 368 height 286
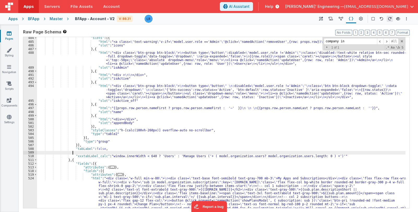
paste textarea
click at [80, 153] on div ""slots" : [{ "html" : "<a class= \" text-warning \" v-if= \" model.user.role ==…" at bounding box center [221, 179] width 368 height 286
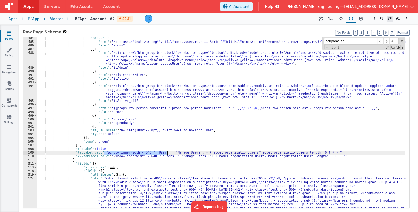
drag, startPoint x: 103, startPoint y: 152, endPoint x: 167, endPoint y: 154, distance: 64.0
click at [167, 154] on div ""slots" : [{ "html" : "<a class= \" text-warning \" v-if= \" model.user.role ==…" at bounding box center [221, 179] width 368 height 286
click at [251, 151] on div ""slots" : [{ "html" : "<a class= \" text-warning \" v-if= \" model.user.role ==…" at bounding box center [221, 179] width 368 height 286
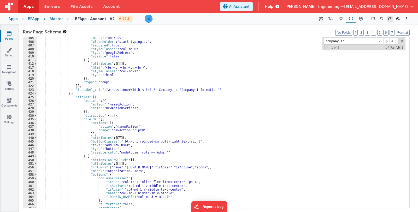
scroll to position [1143, 0]
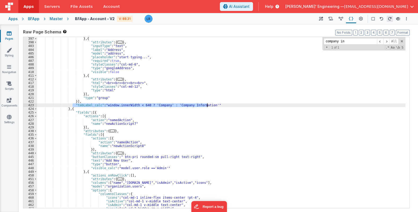
drag, startPoint x: 72, startPoint y: 105, endPoint x: 208, endPoint y: 104, distance: 136.0
click at [208, 104] on div "} , { "attributes" : { ... } , "inputType" : "text" , "label" : "Address" , "mo…" at bounding box center [221, 126] width 368 height 179
click at [83, 101] on div "} , { "attributes" : { ... } , "inputType" : "text" , "label" : "Address" , "mo…" at bounding box center [221, 126] width 368 height 179
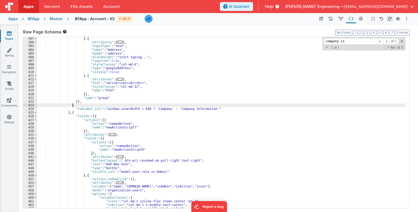
paste textarea
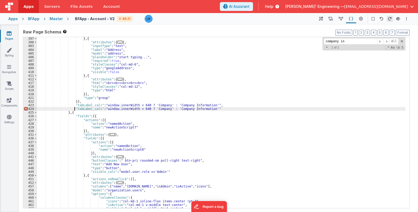
click at [74, 108] on div "} , { "attributes" : { ... } , "inputType" : "text" , "label" : "Address" , "mo…" at bounding box center [221, 126] width 368 height 179
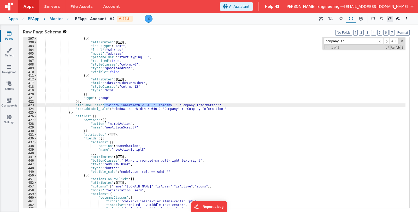
drag, startPoint x: 103, startPoint y: 104, endPoint x: 170, endPoint y: 106, distance: 67.6
click at [170, 106] on div "} , { "attributes" : { ... } , "inputType" : "text" , "label" : "Address" , "mo…" at bounding box center [221, 126] width 368 height 179
click at [138, 104] on div "} , { "attributes" : { ... } , "inputType" : "text" , "label" : "Address" , "mo…" at bounding box center [221, 126] width 368 height 179
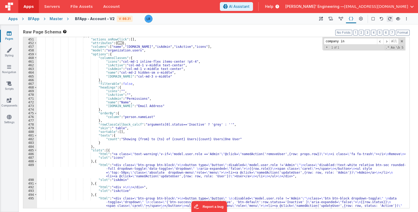
scroll to position [1236, 0]
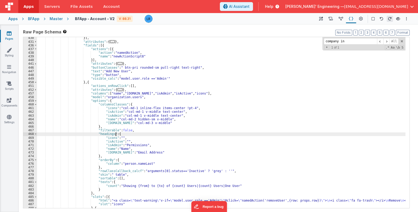
click at [238, 134] on div "}] , "attributes" : { ... } , "fields" : [{ "actions" : [{ "action" : "namedAct…" at bounding box center [221, 131] width 368 height 190
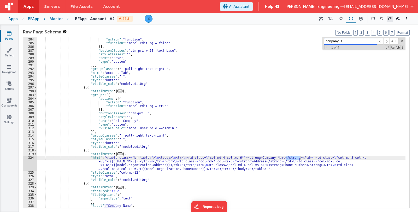
scroll to position [1127, 0]
type input "company in"
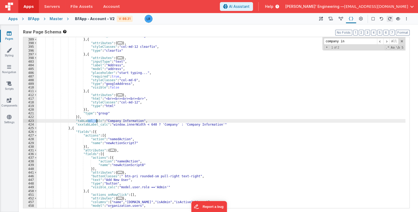
drag, startPoint x: 88, startPoint y: 121, endPoint x: 96, endPoint y: 121, distance: 8.1
click at [96, 121] on div ""visible_calc" : "model.editOrg" } , { "attributes" : { ... } , "styleClasses" …" at bounding box center [221, 123] width 368 height 179
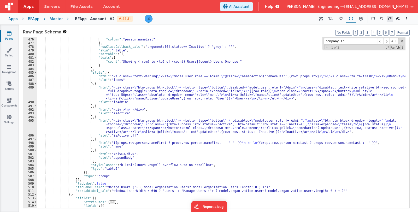
scroll to position [1391, 0]
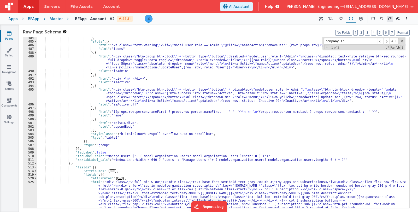
click at [250, 155] on div "} , "slots" : [{ "html" : "<a class= \" text-warning \" v-if= \" model.user.rol…" at bounding box center [221, 179] width 368 height 286
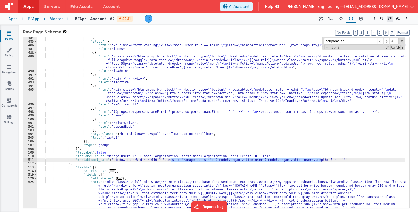
drag, startPoint x: 171, startPoint y: 160, endPoint x: 320, endPoint y: 160, distance: 149.0
click at [320, 160] on div "} , "slots" : [{ "html" : "<a class= \" text-warning \" v-if= \" model.user.rol…" at bounding box center [221, 179] width 368 height 286
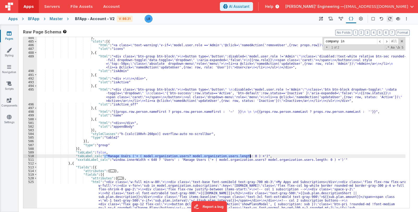
drag, startPoint x: 103, startPoint y: 156, endPoint x: 251, endPoint y: 157, distance: 147.7
click at [251, 157] on div "} , "slots" : [{ "html" : "<a class= \" text-warning \" v-if= \" model.user.rol…" at bounding box center [221, 179] width 368 height 286
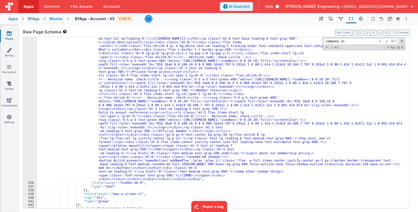
scroll to position [1744, 0]
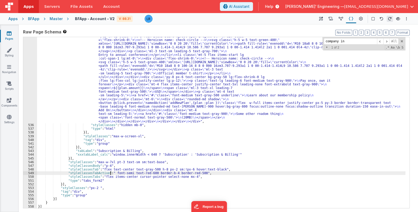
click at [110, 173] on div ""html" : "<div class= \" mb-6 pb-8 w-full \" > \n <div class= \" pt-10 sm:pt-12…" at bounding box center [221, 127] width 368 height 341
drag, startPoint x: 124, startPoint y: 173, endPoint x: 111, endPoint y: 173, distance: 13.1
click at [111, 173] on div ""html" : "<div class= \" mb-6 pb-8 w-full \" > \n <div class= \" pt-10 sm:pt-12…" at bounding box center [221, 127] width 368 height 341
click at [186, 177] on div ""html" : "<div class= \" mb-6 pb-8 w-full \" > \n <div class= \" pt-10 sm:pt-12…" at bounding box center [221, 127] width 368 height 341
click at [110, 173] on div ""html" : "<div class= \" mb-6 pb-8 w-full \" > \n <div class= \" pt-10 sm:pt-12…" at bounding box center [221, 127] width 368 height 341
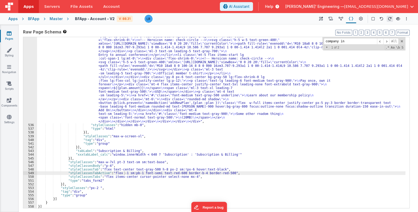
click at [119, 173] on div ""html" : "<div class= \" mb-6 pb-8 w-full \" > \n <div class= \" pt-10 sm:pt-12…" at bounding box center [221, 127] width 368 height 341
drag, startPoint x: 122, startPoint y: 173, endPoint x: 110, endPoint y: 173, distance: 11.5
click at [110, 173] on div ""html" : "<div class= \" mb-6 pb-8 w-full \" > \n <div class= \" pt-10 sm:pt-12…" at bounding box center [221, 127] width 368 height 341
drag, startPoint x: 115, startPoint y: 172, endPoint x: 111, endPoint y: 172, distance: 3.7
click at [111, 172] on div ""html" : "<div class= \" mb-6 pb-8 w-full \" > \n <div class= \" pt-10 sm:pt-12…" at bounding box center [221, 127] width 368 height 341
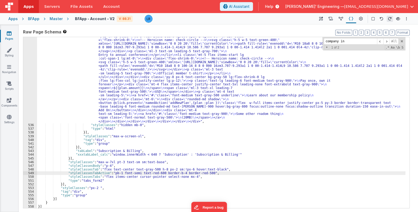
click at [117, 173] on div ""html" : "<div class= \" mb-6 pb-8 w-full \" > \n <div class= \" pt-10 sm:pt-12…" at bounding box center [221, 127] width 368 height 341
click at [110, 173] on div ""html" : "<div class= \" mb-6 pb-8 w-full \" > \n <div class= \" pt-10 sm:pt-12…" at bounding box center [221, 127] width 368 height 341
drag, startPoint x: 119, startPoint y: 172, endPoint x: 110, endPoint y: 173, distance: 8.6
click at [110, 173] on div ""html" : "<div class= \" mb-6 pb-8 w-full \" > \n <div class= \" pt-10 sm:pt-12…" at bounding box center [221, 127] width 368 height 341
click at [212, 170] on div ""html" : "<div class= \" mb-6 pb-8 w-full \" > \n <div class= \" pt-10 sm:pt-12…" at bounding box center [221, 127] width 368 height 341
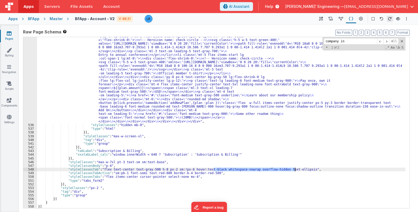
drag, startPoint x: 214, startPoint y: 169, endPoint x: 295, endPoint y: 169, distance: 81.4
click at [295, 169] on div ""html" : "<div class= \" mb-6 pb-8 w-full \" > \n <div class= \" pt-10 sm:pt-12…" at bounding box center [221, 127] width 368 height 341
click at [153, 170] on div ""html" : "<div class= \" mb-6 pb-8 w-full \" > \n <div class= \" pt-10 sm:pt-12…" at bounding box center [221, 127] width 368 height 341
